Goal: Information Seeking & Learning: Learn about a topic

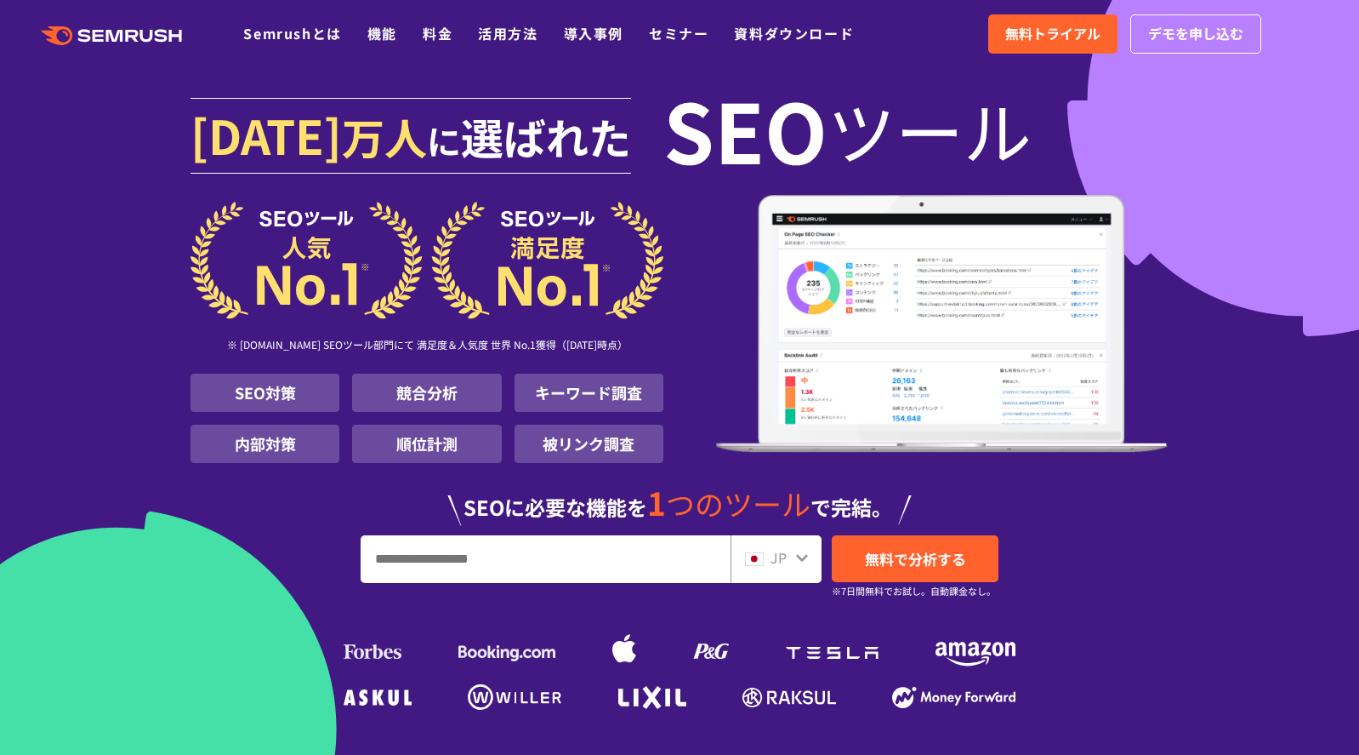
click at [487, 561] on input "URL、キーワードを入力してください" at bounding box center [546, 559] width 368 height 46
type input "****"
click at [921, 551] on span "無料で分析する" at bounding box center [915, 558] width 101 height 21
